Goal: Information Seeking & Learning: Learn about a topic

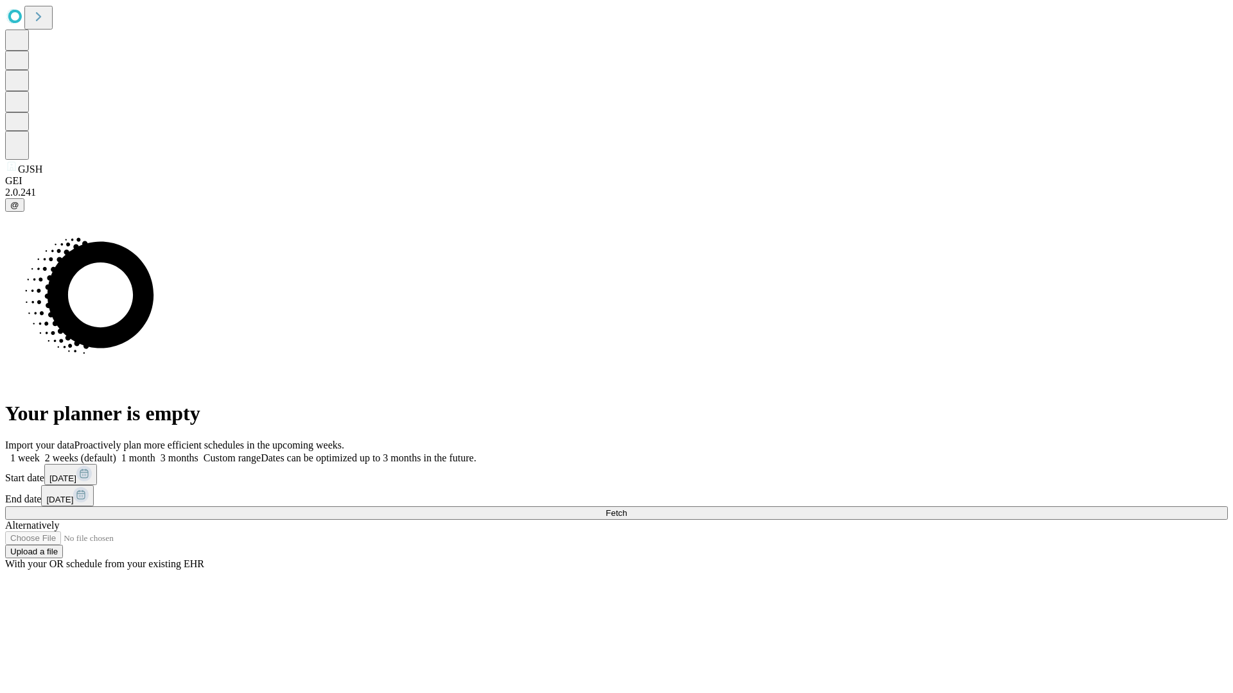
click at [627, 508] on span "Fetch" at bounding box center [615, 513] width 21 height 10
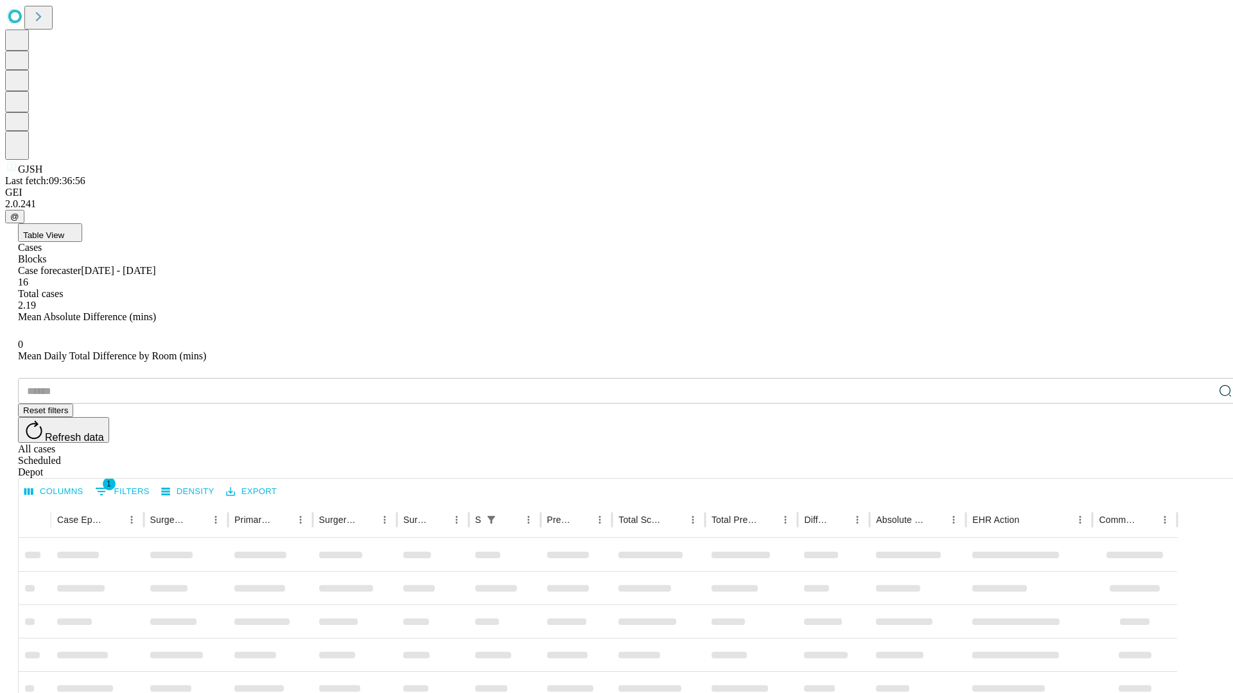
click at [64, 230] on span "Table View" at bounding box center [43, 235] width 41 height 10
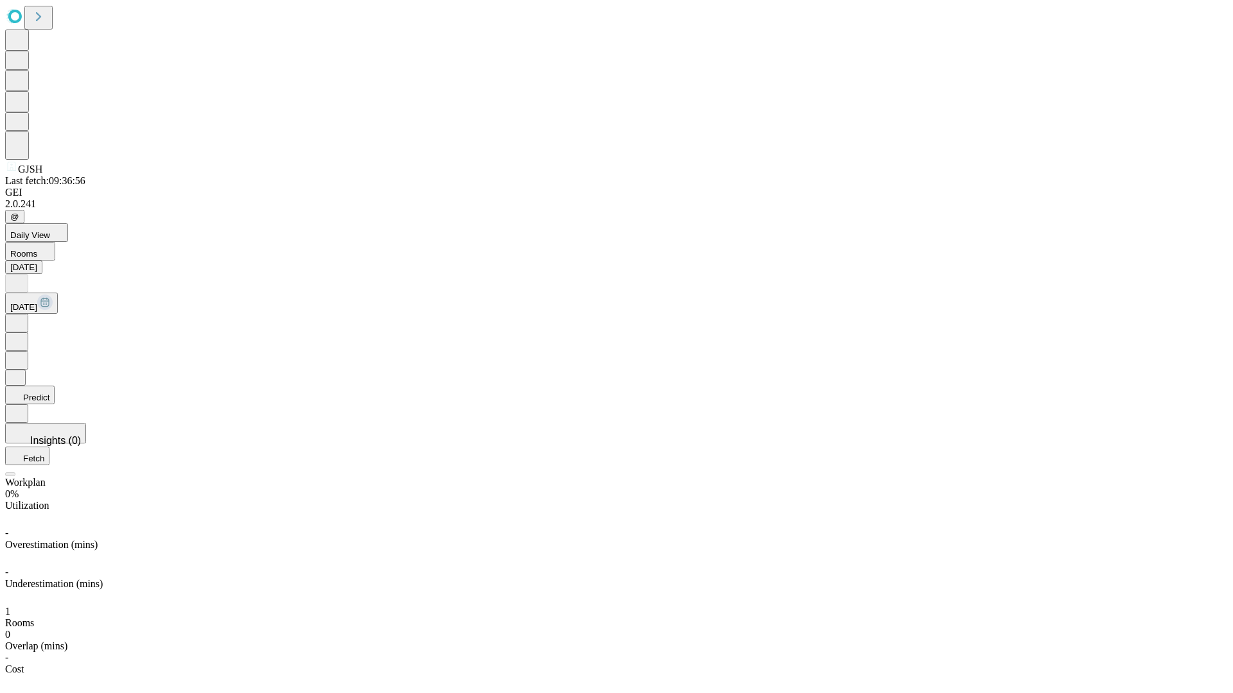
click at [55, 386] on button "Predict" at bounding box center [29, 395] width 49 height 19
